Goal: Find specific page/section

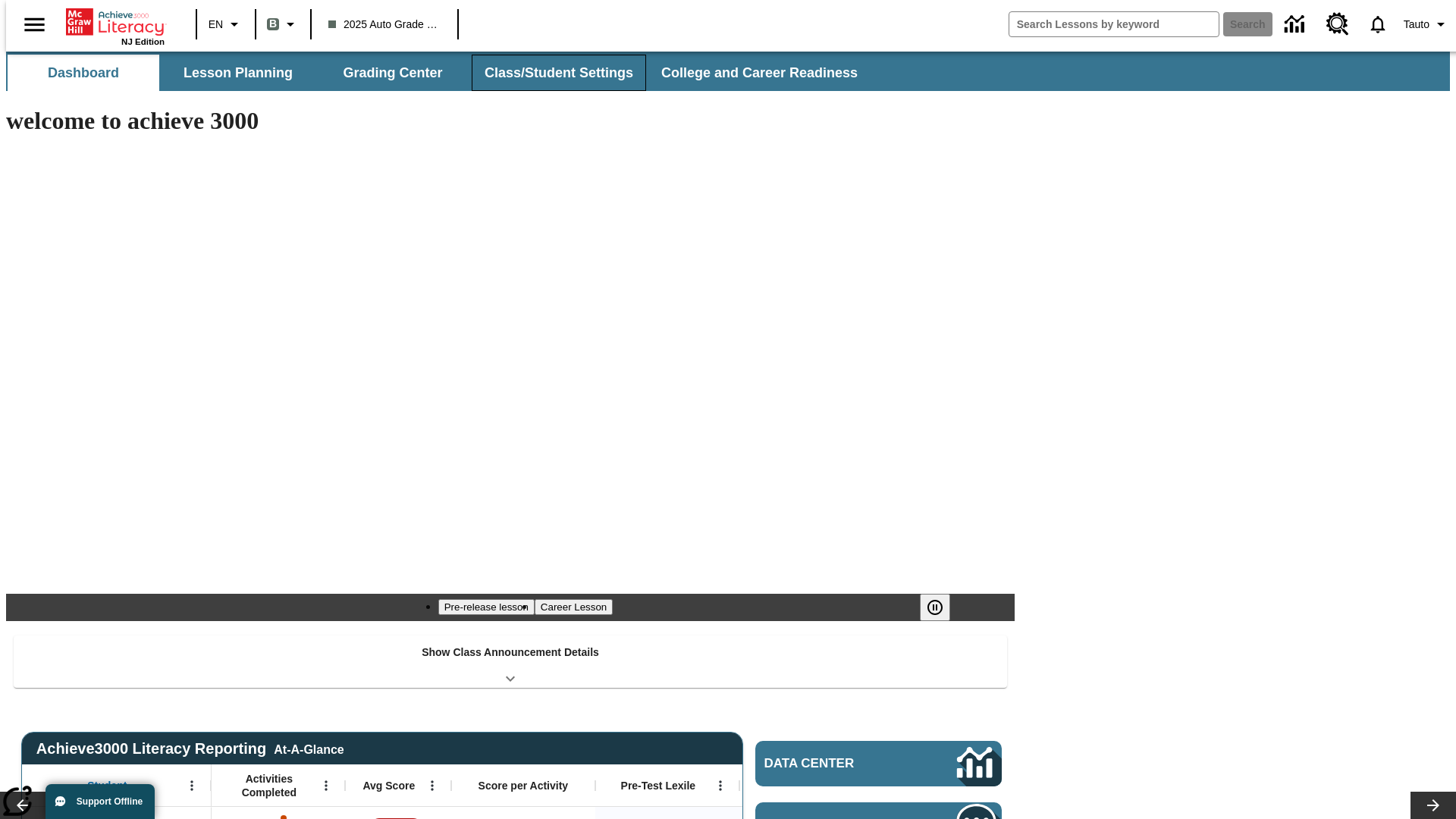
click at [551, 73] on button "Class/Student Settings" at bounding box center [559, 72] width 175 height 36
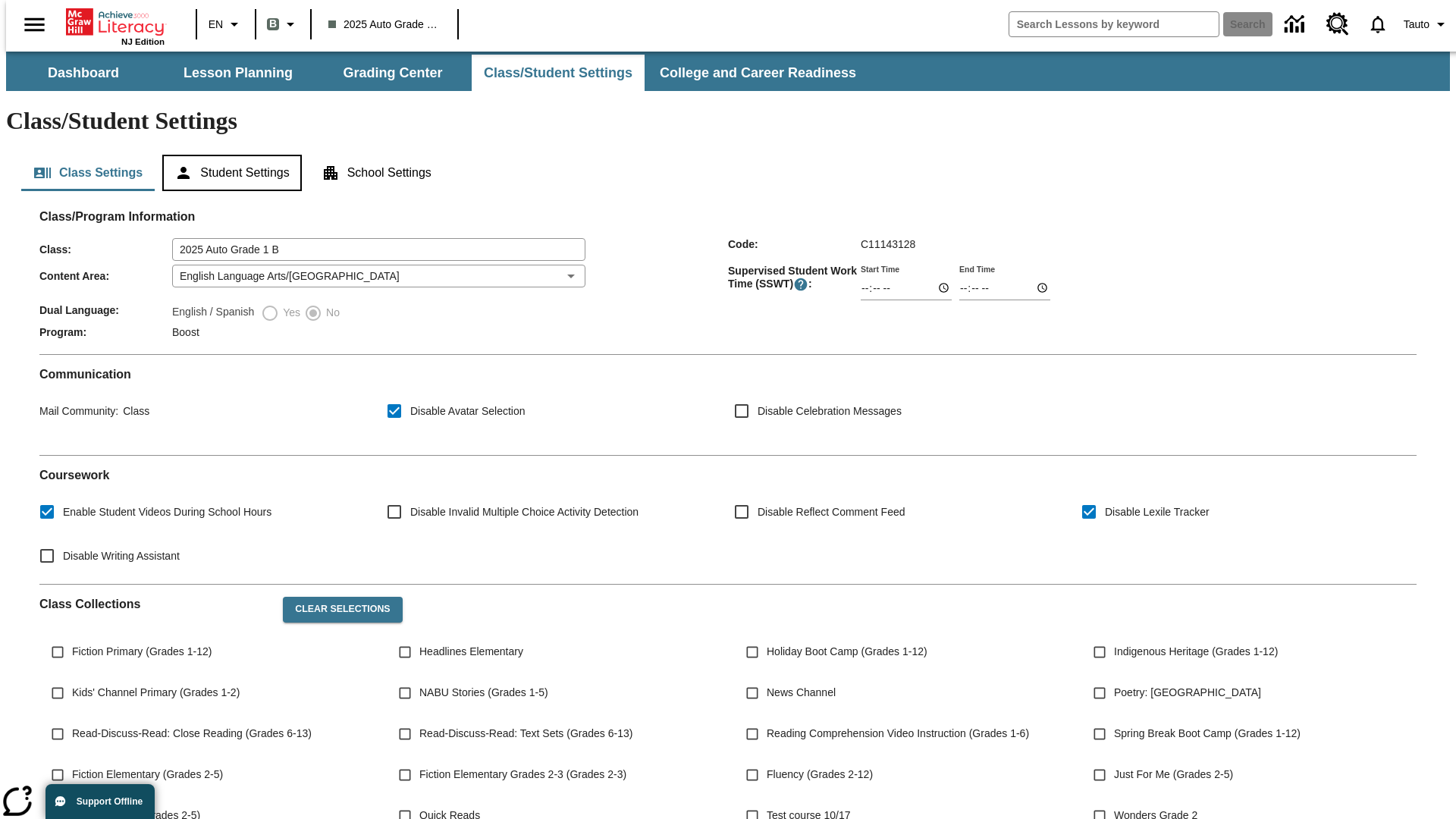
click at [229, 155] on button "Student Settings" at bounding box center [231, 172] width 139 height 36
